Goal: Navigation & Orientation: Find specific page/section

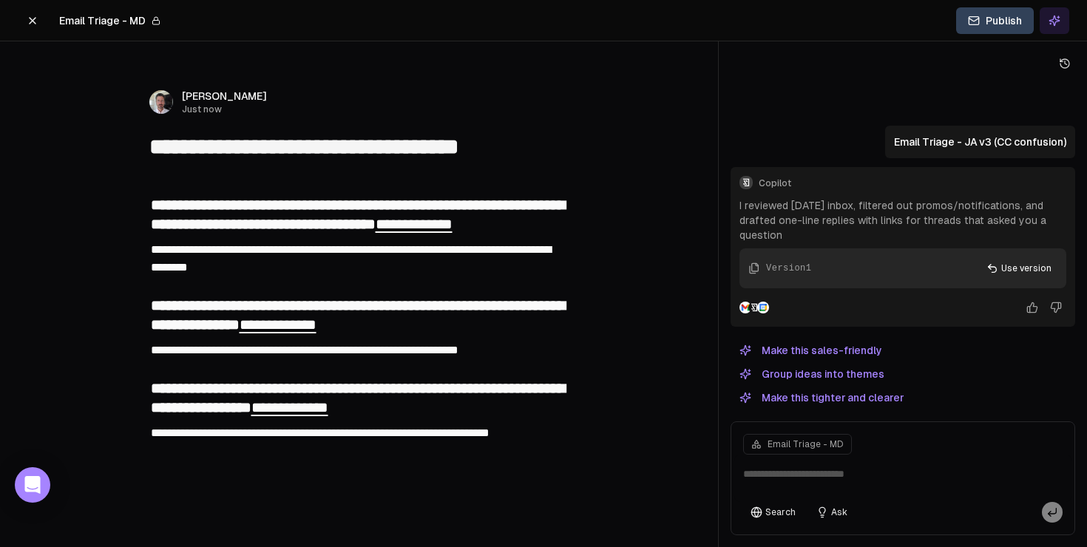
click at [29, 25] on icon at bounding box center [33, 21] width 12 height 12
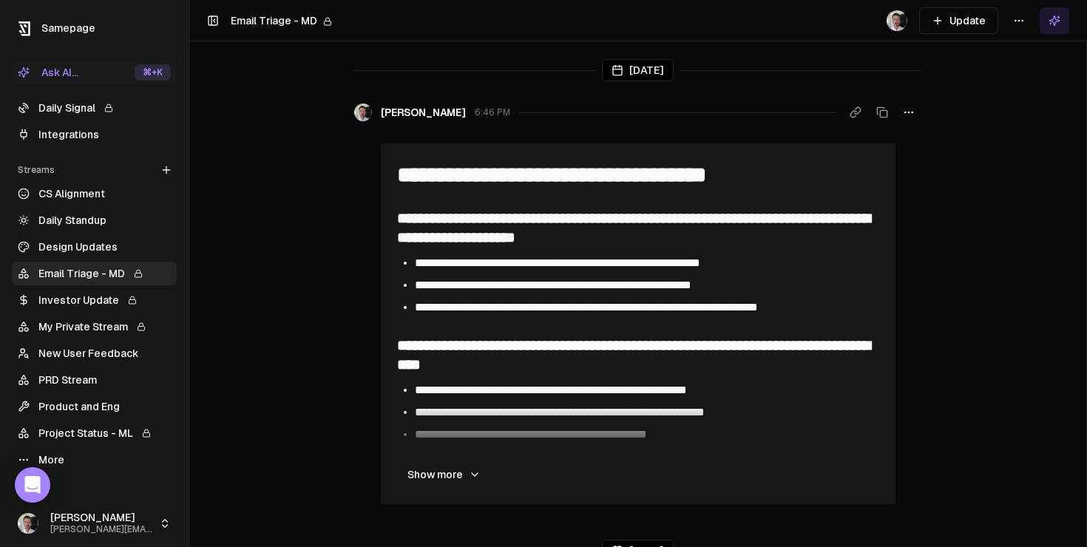
click at [69, 275] on link "Email Triage - MD" at bounding box center [94, 274] width 165 height 24
click at [42, 171] on div "Streams" at bounding box center [94, 170] width 165 height 24
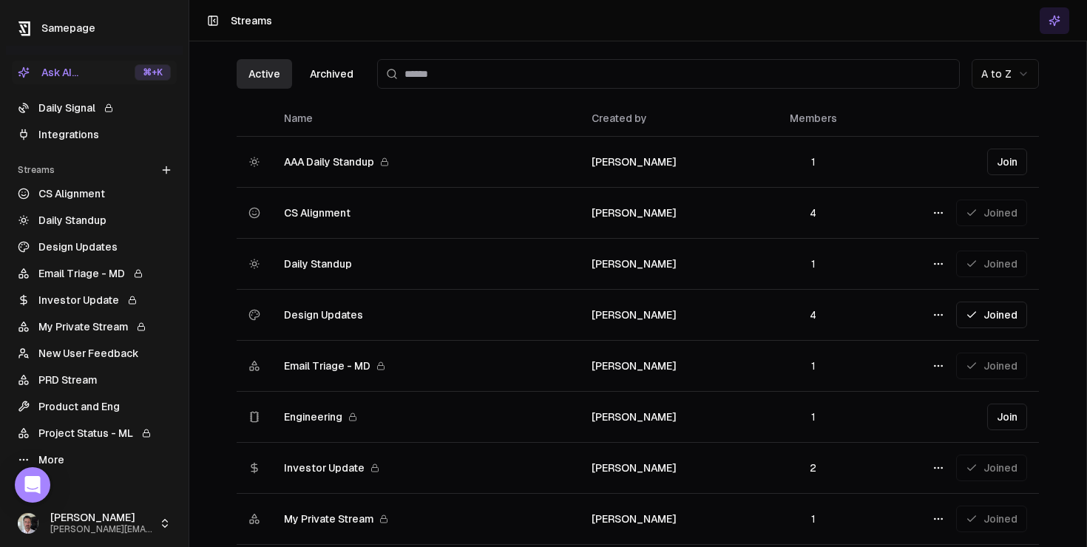
click at [515, 208] on span "CS Alignment" at bounding box center [426, 213] width 284 height 15
click at [945, 215] on html "Samepage Ask AI... ⌘ +K Daily Signal Integrations Streams Create Stream CS Alig…" at bounding box center [543, 273] width 1087 height 547
